Goal: Task Accomplishment & Management: Use online tool/utility

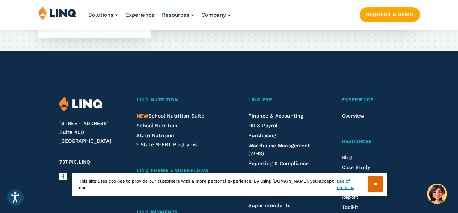
scroll to position [1887, 0]
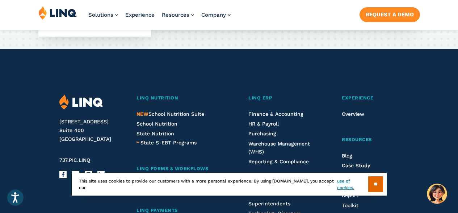
click at [390, 18] on link "Request a Demo" at bounding box center [390, 14] width 60 height 14
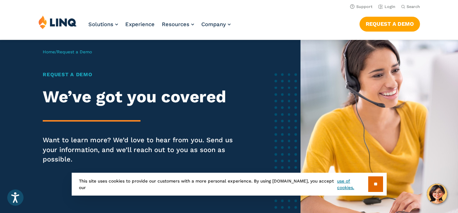
click at [449, 103] on img at bounding box center [380, 130] width 158 height 181
click at [440, 110] on img at bounding box center [380, 130] width 158 height 181
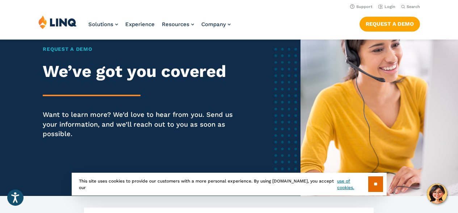
scroll to position [23, 0]
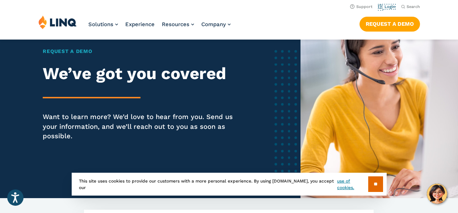
click at [387, 7] on link "Login" at bounding box center [386, 6] width 17 height 5
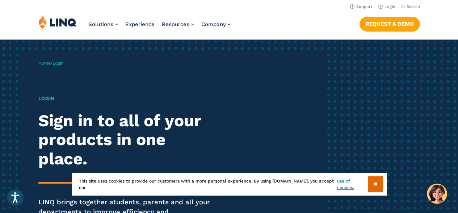
scroll to position [11, 0]
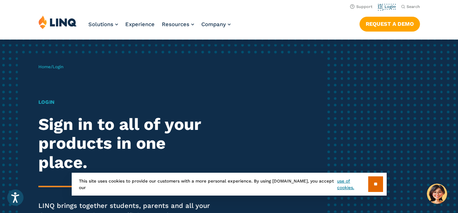
click at [381, 8] on link "Login" at bounding box center [386, 6] width 17 height 5
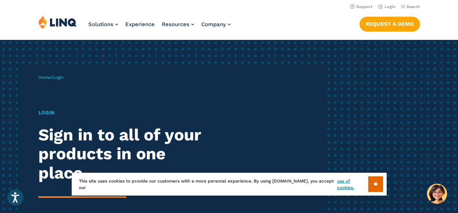
click at [378, 184] on input "**" at bounding box center [375, 184] width 15 height 16
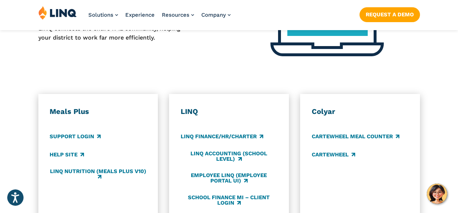
scroll to position [365, 0]
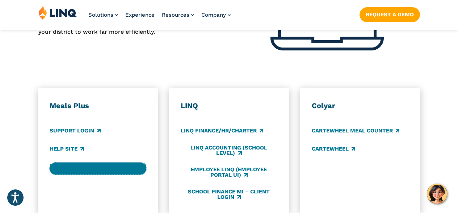
click at [122, 162] on link "LINQ Nutrition (Meals Plus v10)" at bounding box center [98, 168] width 97 height 12
